Goal: Information Seeking & Learning: Learn about a topic

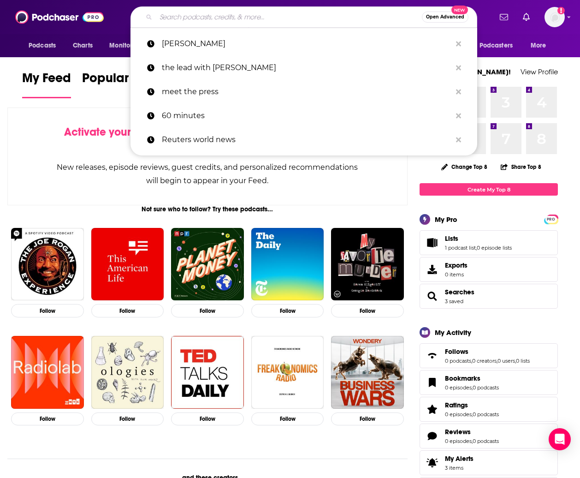
drag, startPoint x: 198, startPoint y: 18, endPoint x: 235, endPoint y: 21, distance: 37.0
click at [198, 18] on input "Search podcasts, credits, & more..." at bounding box center [289, 17] width 266 height 15
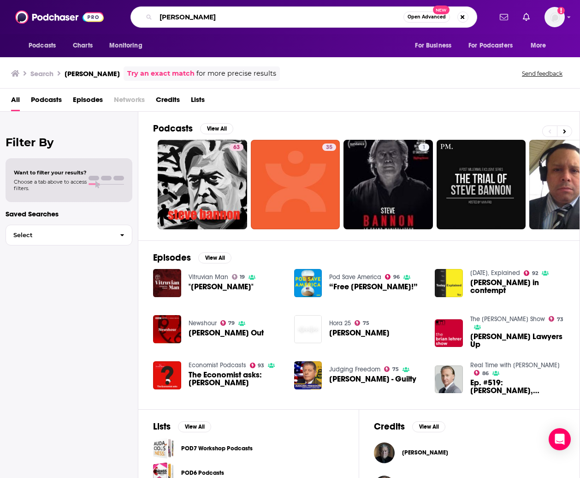
drag, startPoint x: 161, startPoint y: 18, endPoint x: 204, endPoint y: 17, distance: 42.9
click at [161, 18] on input "[PERSON_NAME]" at bounding box center [280, 17] width 248 height 15
type input "the war room [PERSON_NAME]"
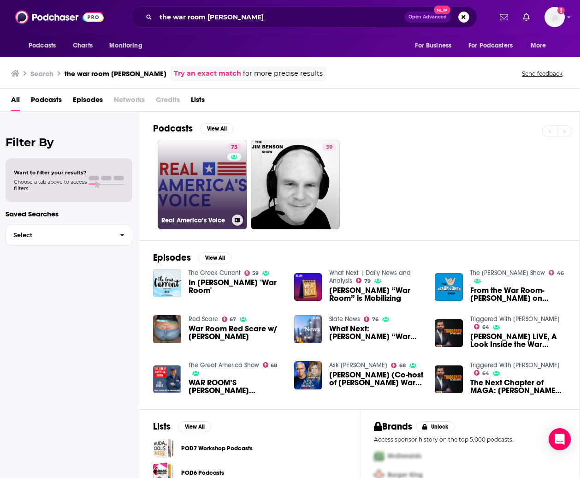
click at [192, 175] on link "73 Real America’s Voice" at bounding box center [202, 184] width 89 height 89
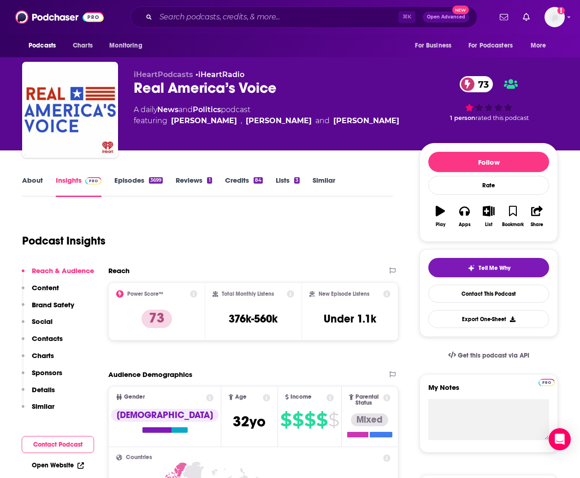
click at [134, 181] on link "Episodes 3699" at bounding box center [138, 186] width 48 height 21
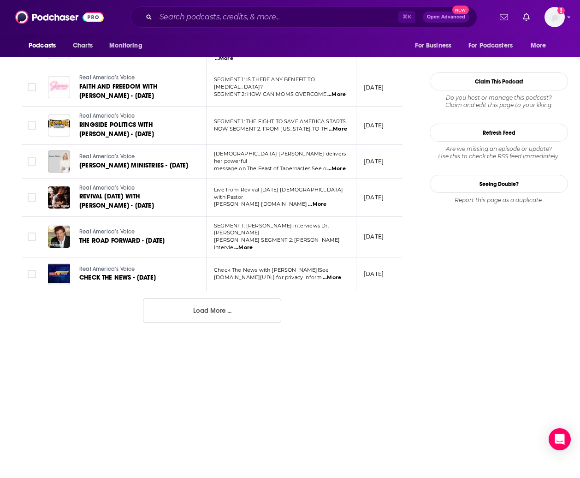
scroll to position [907, 0]
click at [226, 321] on button "Load More ..." at bounding box center [212, 310] width 138 height 25
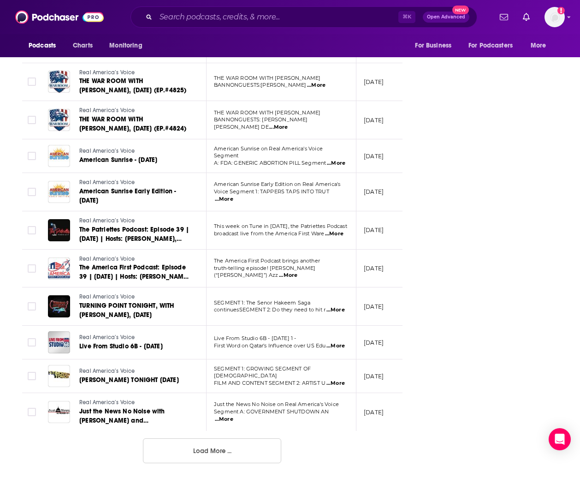
scroll to position [1720, 0]
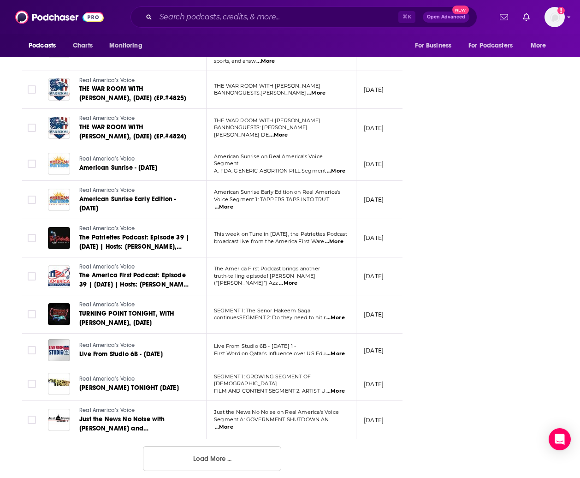
click at [244, 454] on button "Load More ..." at bounding box center [212, 458] width 138 height 25
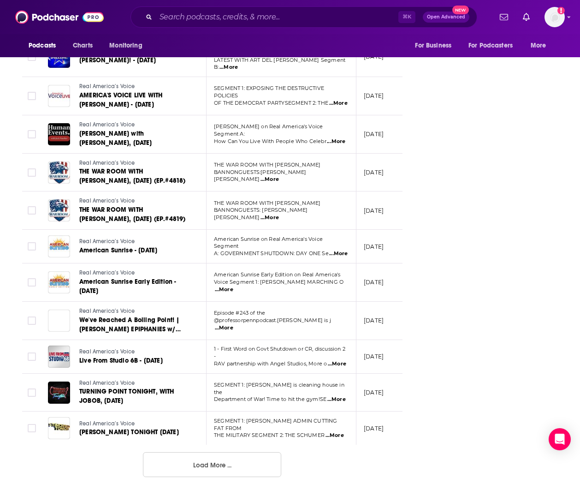
scroll to position [2657, 0]
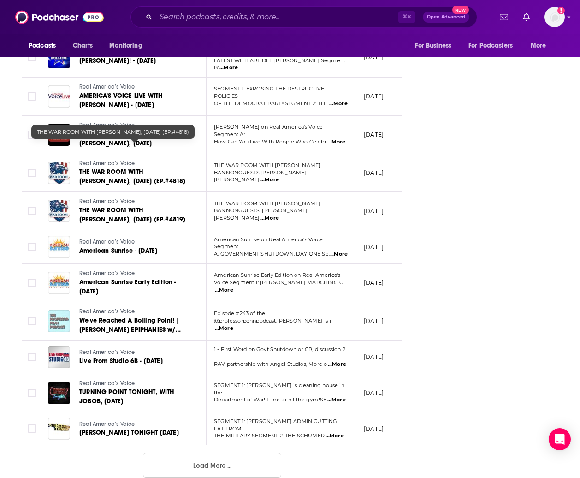
click at [148, 167] on link "THE WAR ROOM WITH [PERSON_NAME], [DATE] (EP.#4818)" at bounding box center [134, 176] width 111 height 18
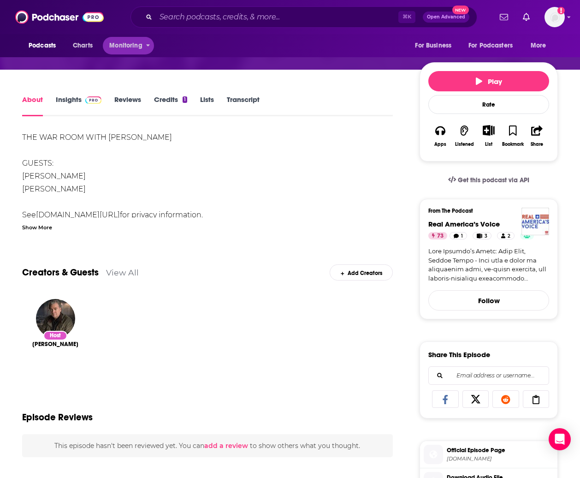
scroll to position [99, 0]
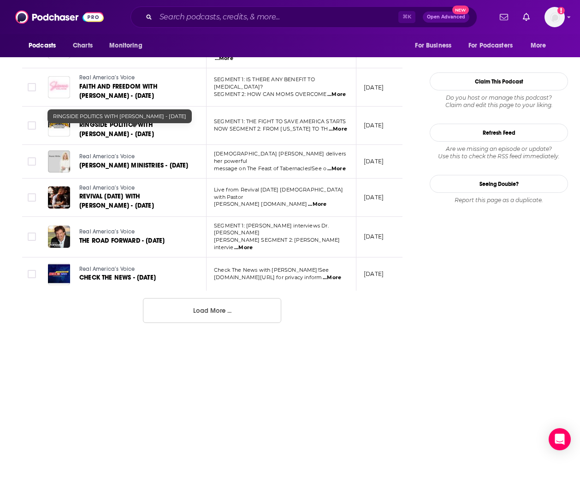
scroll to position [907, 0]
click at [184, 323] on button "Load More ..." at bounding box center [212, 310] width 138 height 25
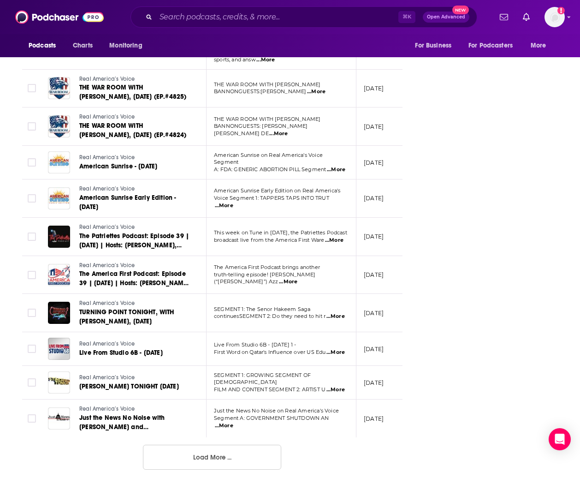
scroll to position [1720, 0]
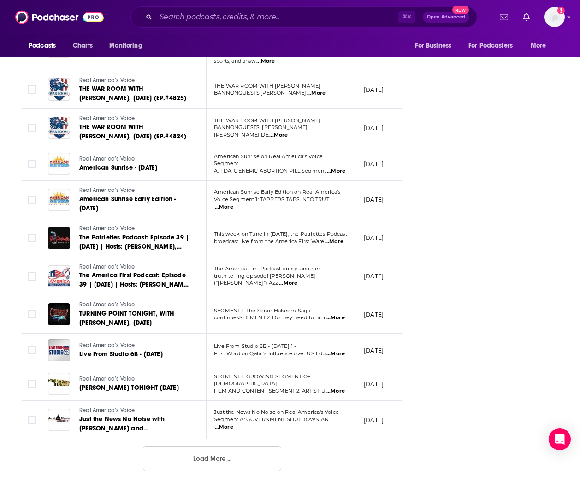
click at [220, 457] on button "Load More ..." at bounding box center [212, 458] width 138 height 25
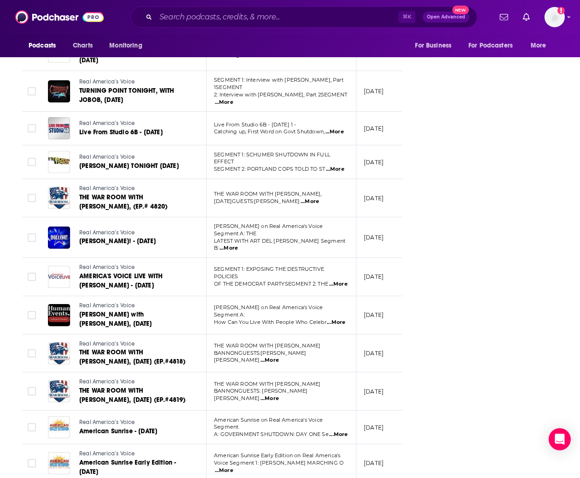
scroll to position [2477, 0]
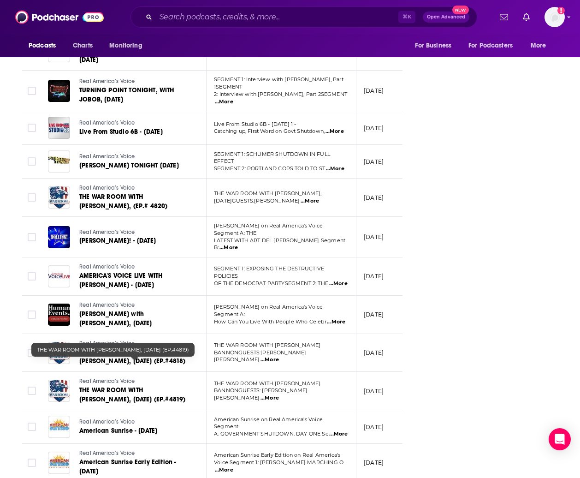
click at [161, 386] on span "THE WAR ROOM WITH [PERSON_NAME], [DATE] (EP.#4819)" at bounding box center [132, 394] width 106 height 17
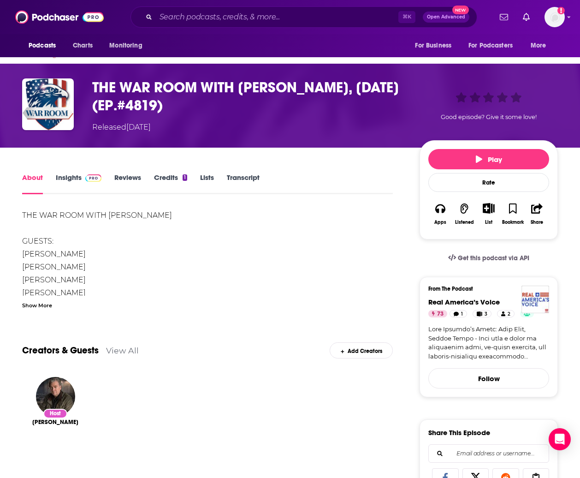
scroll to position [30, 0]
